Goal: Transaction & Acquisition: Book appointment/travel/reservation

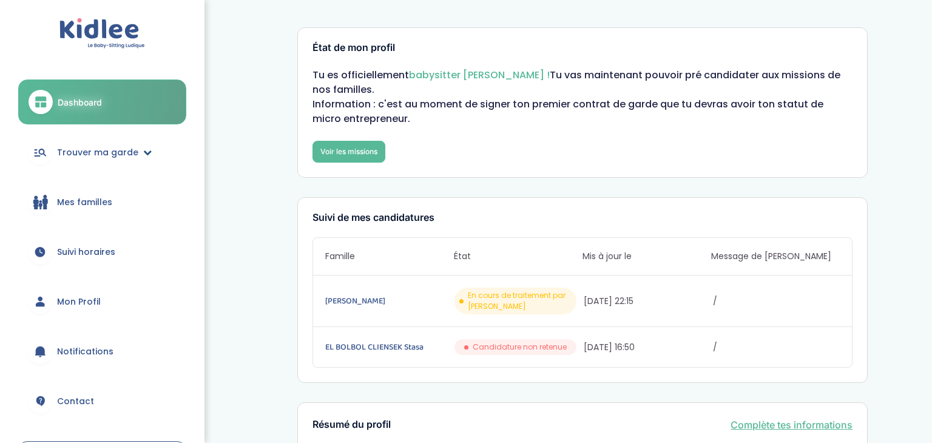
click at [61, 154] on span "Trouver ma garde" at bounding box center [97, 152] width 81 height 13
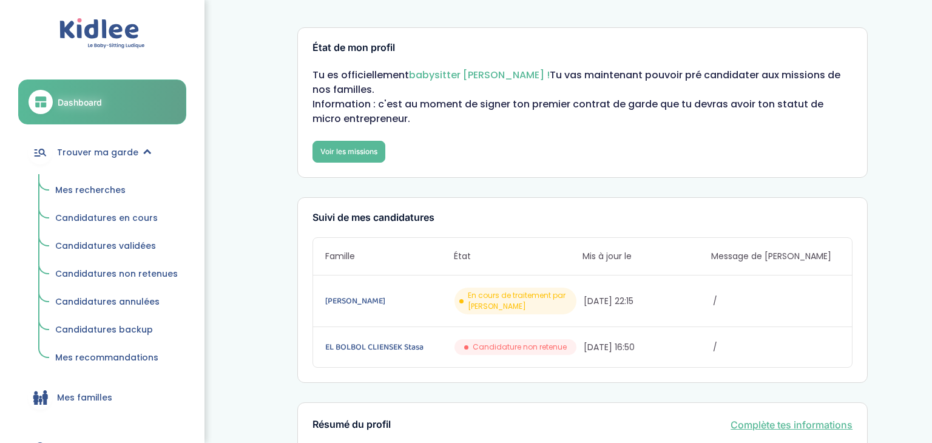
click at [83, 187] on span "Mes recherches" at bounding box center [90, 190] width 70 height 12
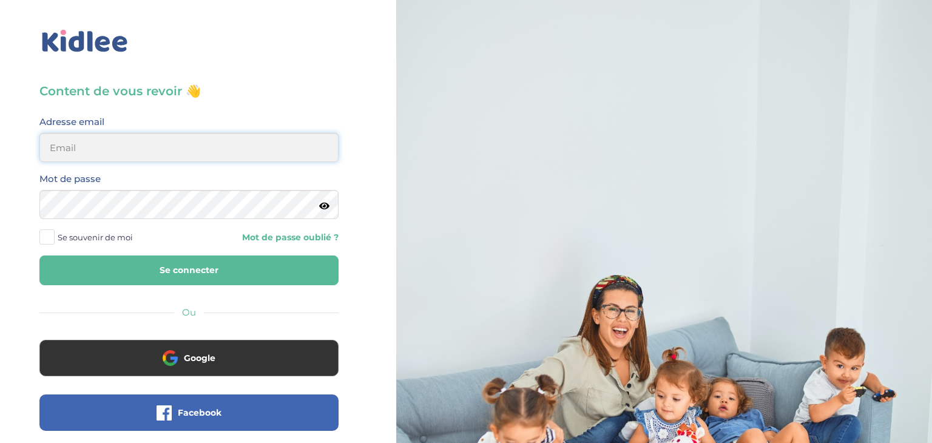
click at [76, 152] on input "email" at bounding box center [188, 147] width 299 height 29
type input "sarrakedjbour@gmail.com"
click at [322, 209] on icon at bounding box center [324, 206] width 10 height 9
click at [215, 263] on button "Se connecter" at bounding box center [188, 271] width 299 height 30
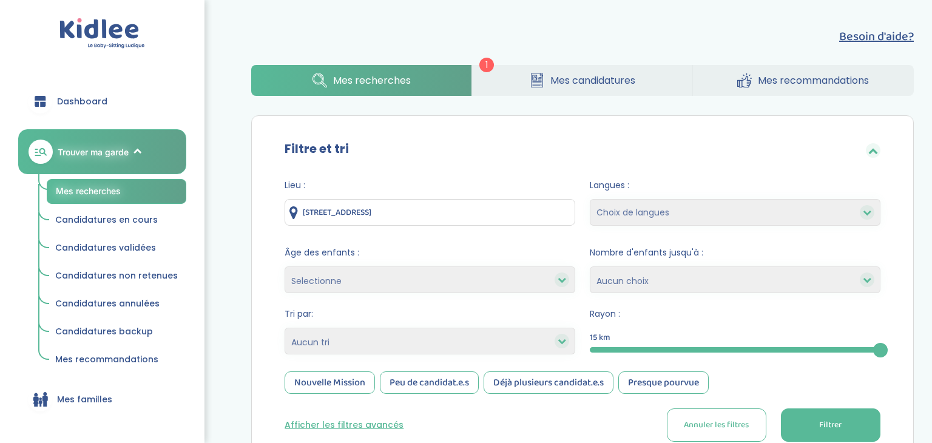
scroll to position [18, 0]
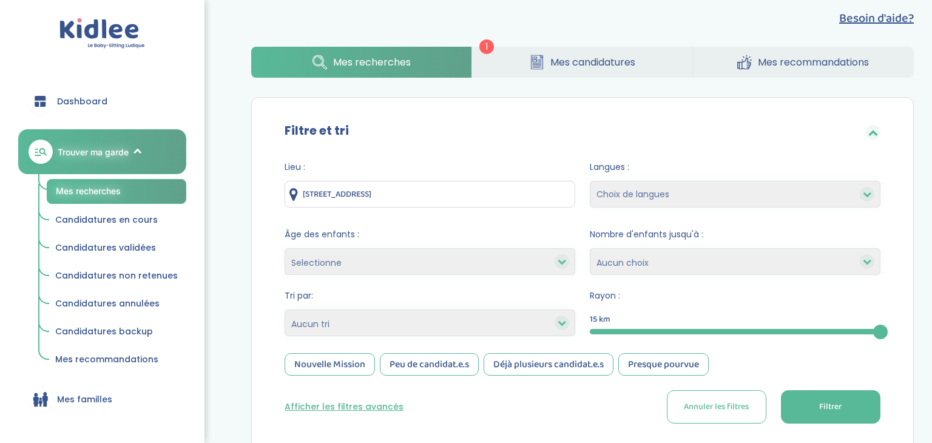
click at [474, 257] on select "Selectionne moins de 3 ans entre 3 et 6 ans plus de 6 ans" at bounding box center [430, 261] width 291 height 27
click at [488, 252] on select "Selectionne moins de 3 ans entre 3 et 6 ans plus de 6 ans" at bounding box center [430, 261] width 291 height 27
click at [382, 333] on select "Heures par semaine (croissant) Heures par semaine (décroissant) Date de démarra…" at bounding box center [430, 323] width 291 height 27
select select "salary_desc"
click at [285, 310] on select "Heures par semaine (croissant) Heures par semaine (décroissant) Date de démarra…" at bounding box center [430, 323] width 291 height 27
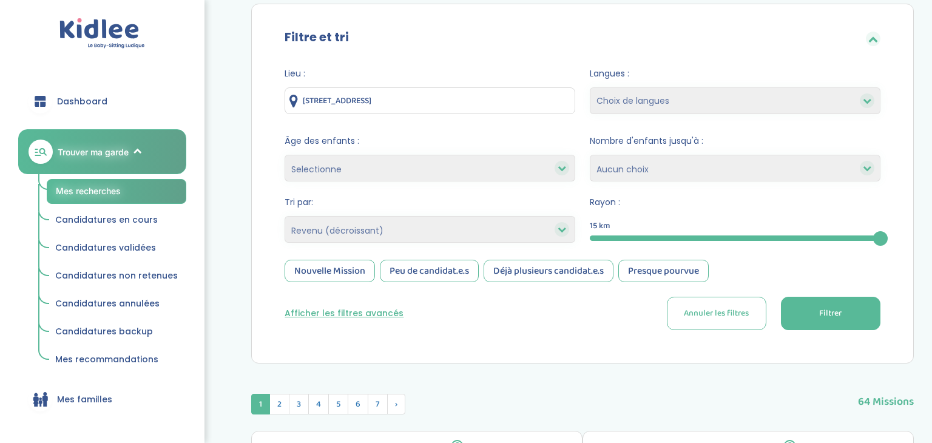
scroll to position [114, 0]
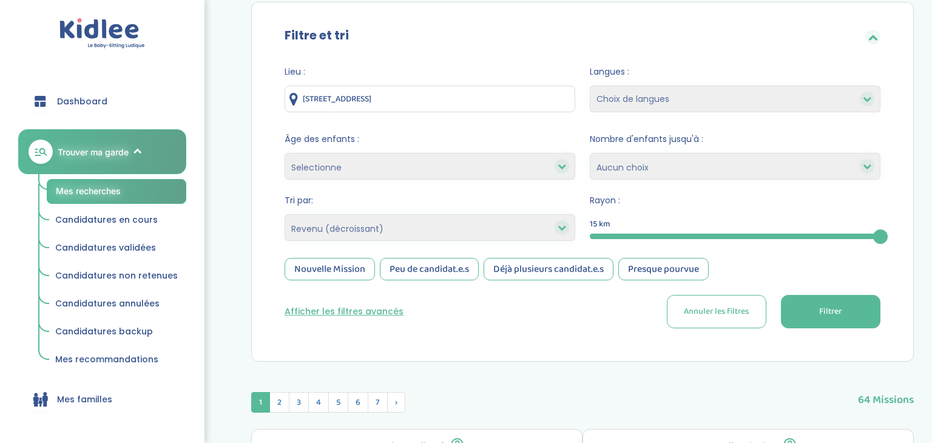
click at [302, 268] on div "Nouvelle Mission" at bounding box center [330, 269] width 90 height 22
click at [418, 268] on div "Peu de candidat.e.s" at bounding box center [429, 269] width 99 height 22
click at [833, 310] on span "Filtrer" at bounding box center [830, 311] width 22 height 13
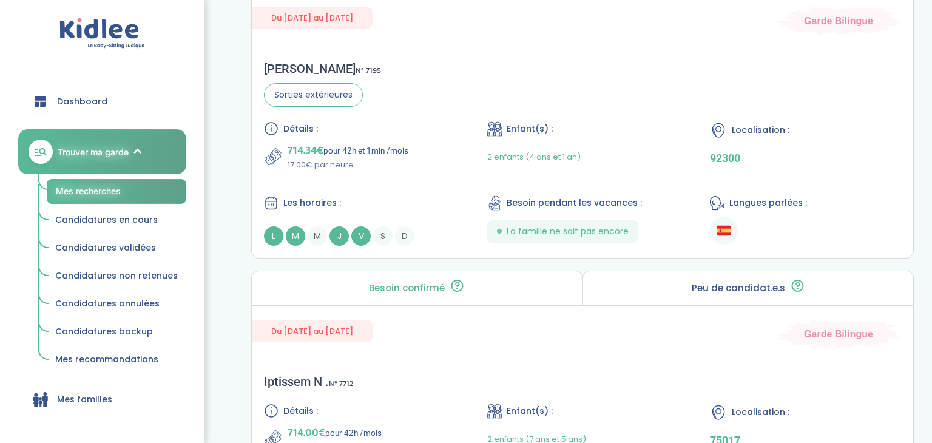
scroll to position [2156, 0]
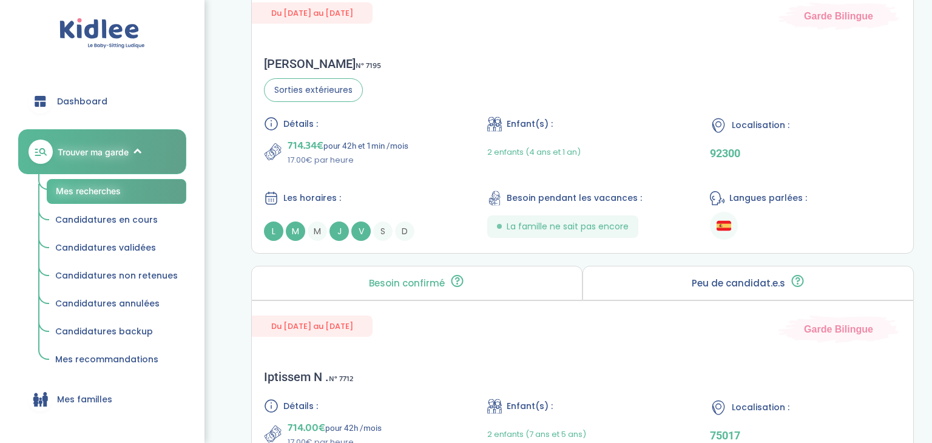
click at [601, 353] on div "Du 06-10-2025 au 31-07-2026 Garde Bilingue Iptissem N . N° 7712 Détails : 714.0…" at bounding box center [582, 418] width 663 height 236
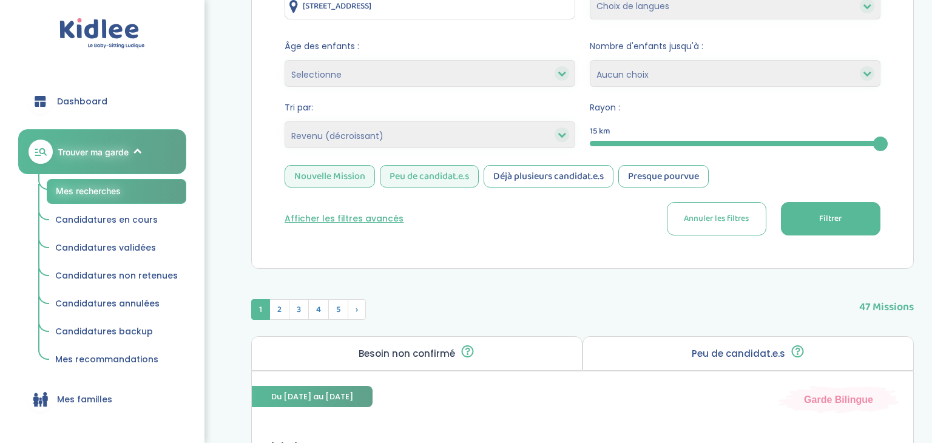
scroll to position [0, 0]
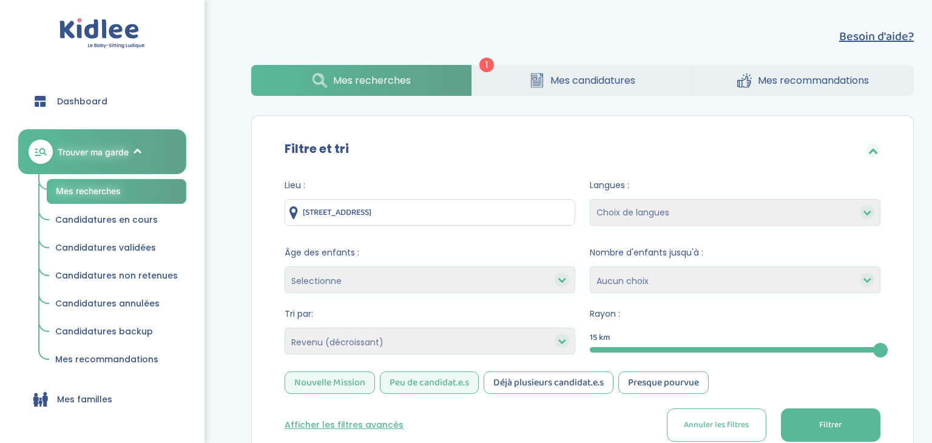
click at [91, 98] on span "Dashboard" at bounding box center [82, 101] width 50 height 13
